Goal: Navigation & Orientation: Go to known website

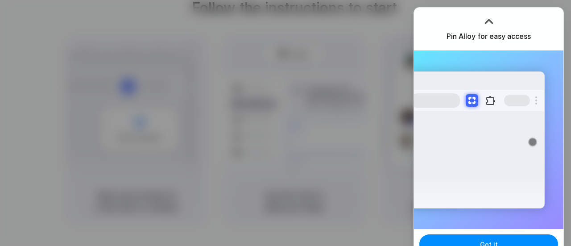
click at [488, 23] on div at bounding box center [489, 21] width 13 height 13
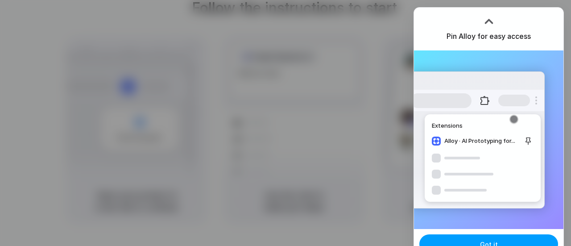
click at [473, 238] on button "Got it" at bounding box center [489, 244] width 139 height 20
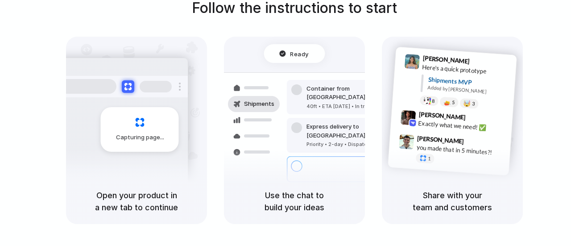
click at [286, 123] on div at bounding box center [286, 123] width 0 height 0
